Goal: Find specific page/section: Find specific page/section

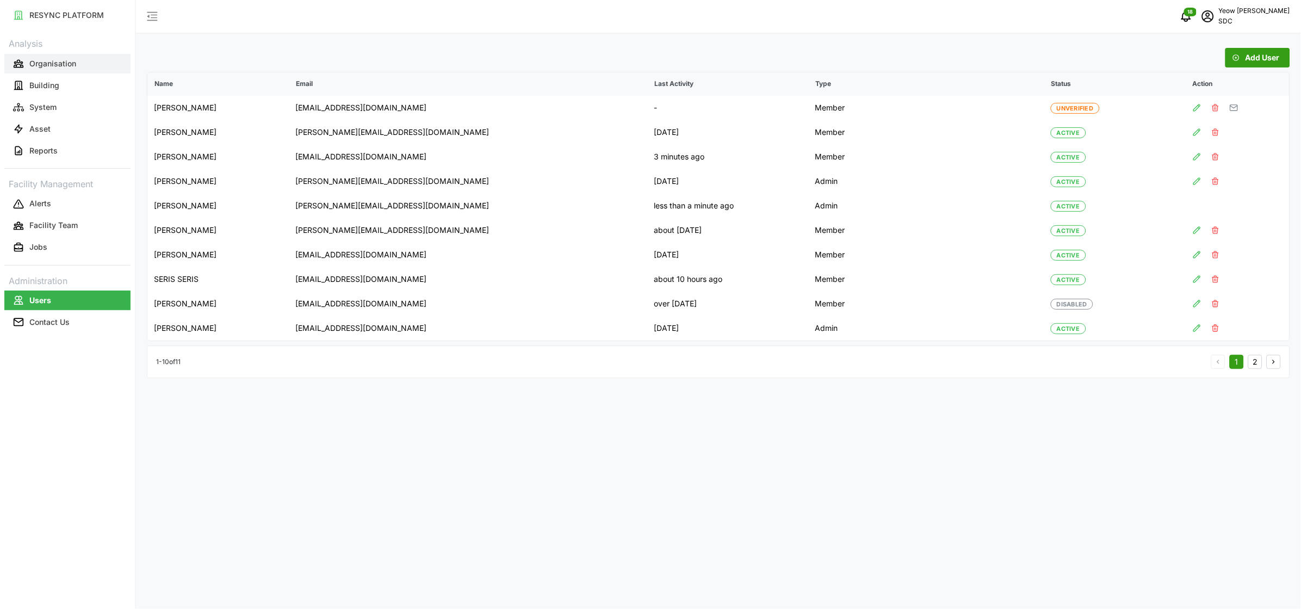
click at [39, 67] on p "Organisation" at bounding box center [52, 63] width 47 height 11
